Goal: Task Accomplishment & Management: Manage account settings

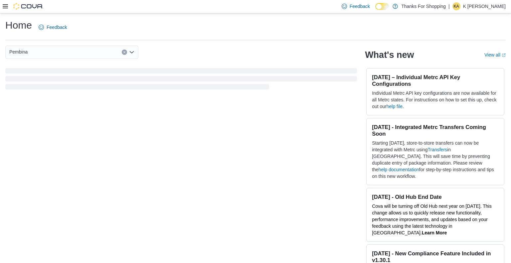
click at [4, 7] on icon at bounding box center [5, 6] width 5 height 5
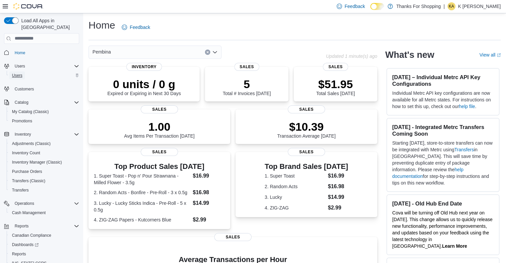
click at [18, 73] on span "Users" at bounding box center [17, 75] width 10 height 5
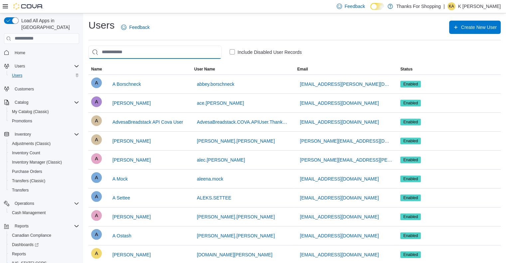
click at [142, 54] on input "search" at bounding box center [154, 52] width 133 height 13
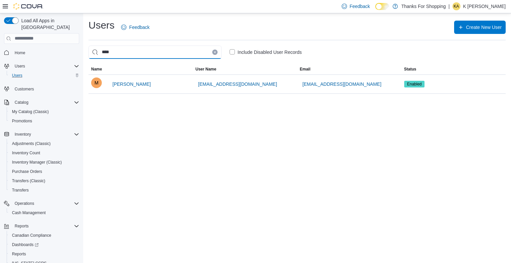
type input "****"
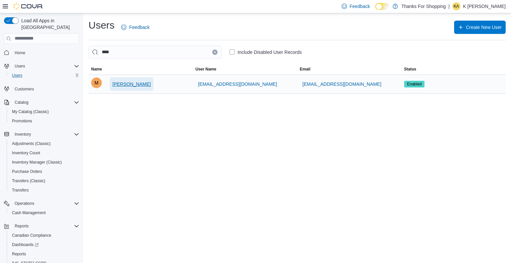
click at [134, 85] on span "[PERSON_NAME]" at bounding box center [131, 84] width 38 height 7
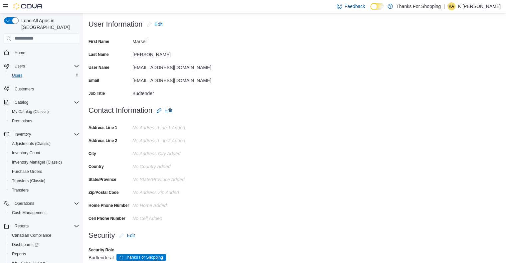
scroll to position [48, 0]
click at [164, 24] on button "Edit" at bounding box center [154, 24] width 21 height 13
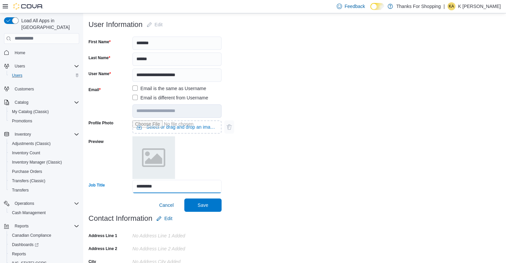
drag, startPoint x: 180, startPoint y: 186, endPoint x: 118, endPoint y: 189, distance: 62.3
click at [118, 189] on div "Job Title *********" at bounding box center [154, 186] width 133 height 13
type input "******"
click at [206, 207] on span "Save" at bounding box center [202, 204] width 11 height 7
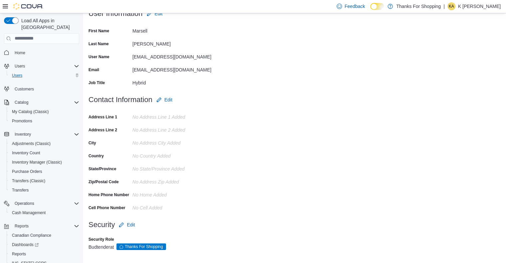
scroll to position [58, 0]
click at [129, 224] on span "Edit" at bounding box center [131, 225] width 8 height 7
click at [167, 252] on div "Budtender" at bounding box center [154, 250] width 133 height 13
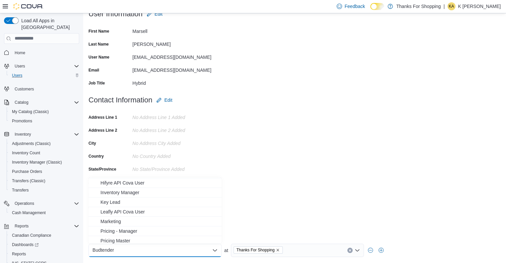
scroll to position [51, 0]
click at [114, 200] on span "Key Lead" at bounding box center [158, 198] width 117 height 7
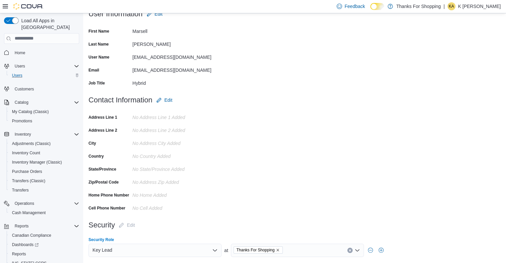
scroll to position [78, 0]
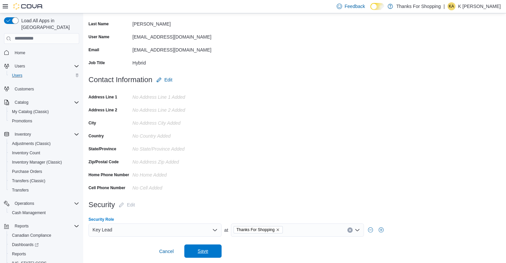
click at [193, 248] on span "Save" at bounding box center [202, 250] width 29 height 13
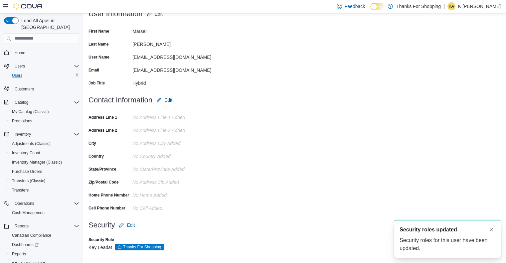
scroll to position [0, 0]
